Goal: Share content: Share content

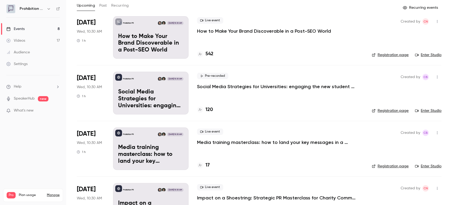
scroll to position [118, 0]
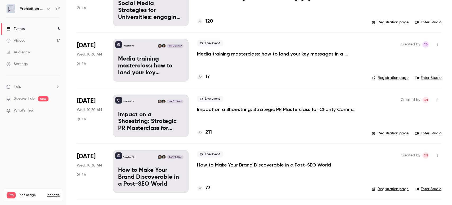
click at [34, 132] on nav "Prohibition PR Events 8 Videos 17 Audience Settings Help SpeakerHub new What's …" at bounding box center [33, 102] width 66 height 205
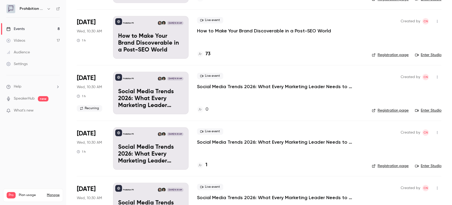
scroll to position [281, 0]
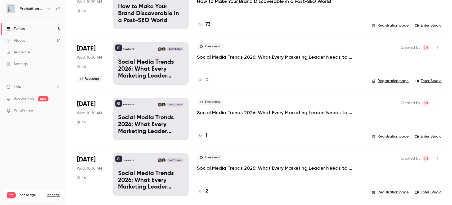
click at [222, 57] on p "Social Media Trends 2026: What Every Marketing Leader Needs to Know" at bounding box center [276, 57] width 159 height 6
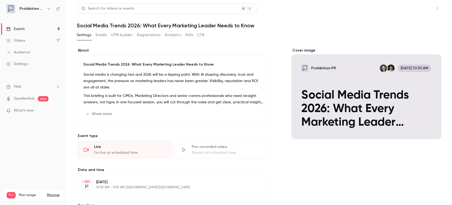
click at [420, 7] on button "Share" at bounding box center [418, 8] width 21 height 11
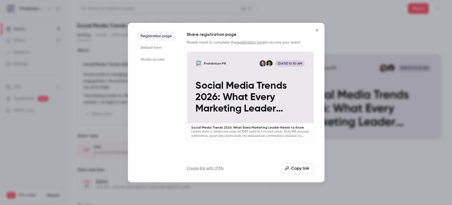
click at [316, 29] on icon "Close" at bounding box center [317, 30] width 6 height 4
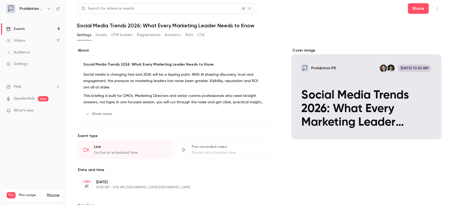
click at [435, 7] on button "button" at bounding box center [437, 8] width 8 height 8
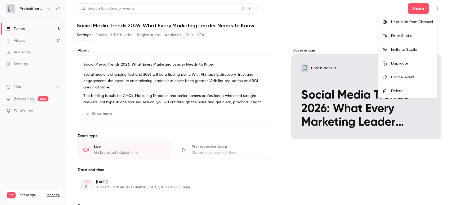
click at [343, 33] on div at bounding box center [226, 102] width 452 height 205
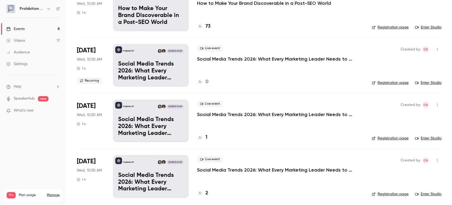
scroll to position [281, 0]
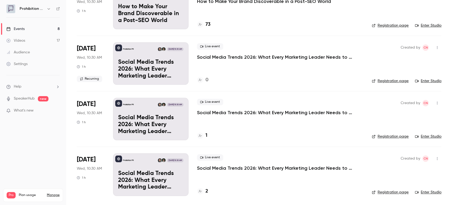
click at [41, 27] on link "Events 8" at bounding box center [33, 29] width 66 height 12
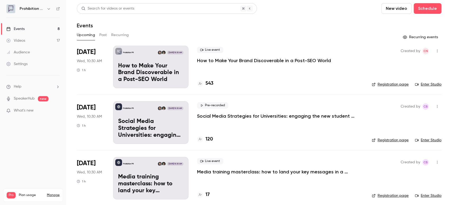
scroll to position [88, 0]
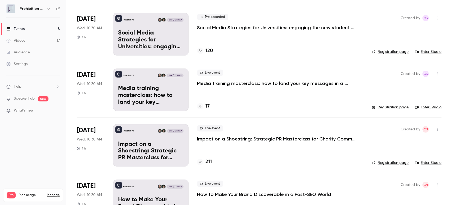
click at [254, 140] on p "Impact on a Shoestring: Strategic PR Masterclass for Charity Comms Teams" at bounding box center [276, 138] width 159 height 6
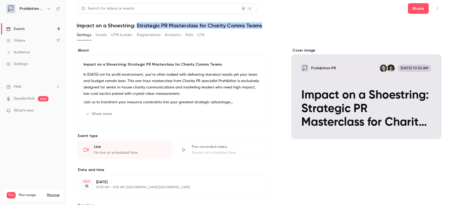
drag, startPoint x: 137, startPoint y: 26, endPoint x: 261, endPoint y: 21, distance: 124.1
click at [261, 21] on header "Search for videos or events Share Impact on a Shoestring: Strategic PR Mastercl…" at bounding box center [259, 15] width 365 height 25
copy h1 "Strategic PR Masterclass for Charity Comms Teams"
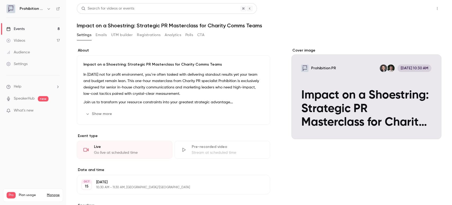
click at [408, 10] on button "Share" at bounding box center [418, 8] width 21 height 11
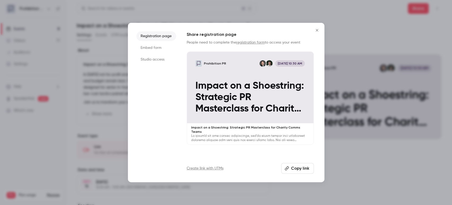
click at [294, 173] on button "Copy link" at bounding box center [297, 168] width 33 height 11
click at [319, 31] on icon "Close" at bounding box center [317, 30] width 6 height 4
